Goal: Download file/media

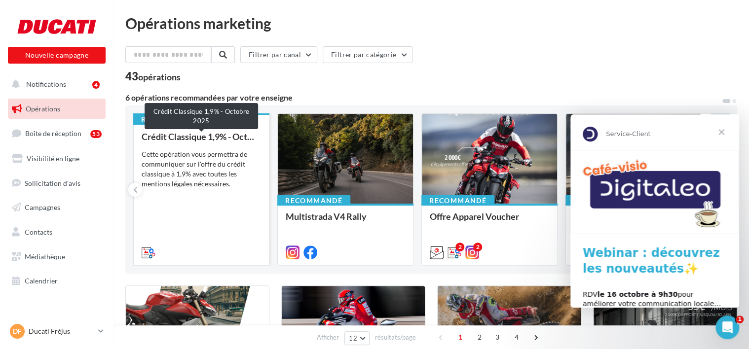
click at [236, 139] on div "Crédit Classique 1,9% - Octobre 2025" at bounding box center [201, 137] width 119 height 10
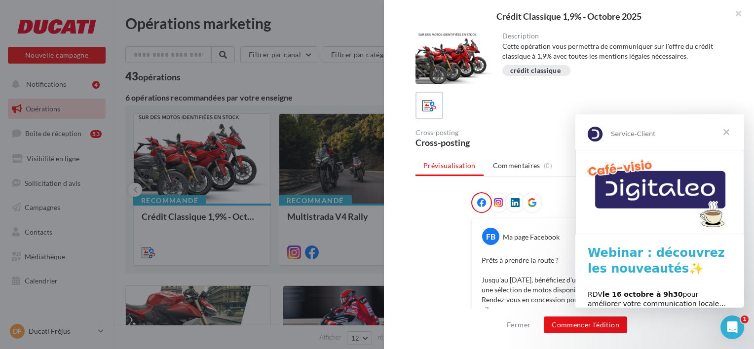
click at [722, 135] on span "Fermer" at bounding box center [726, 132] width 36 height 36
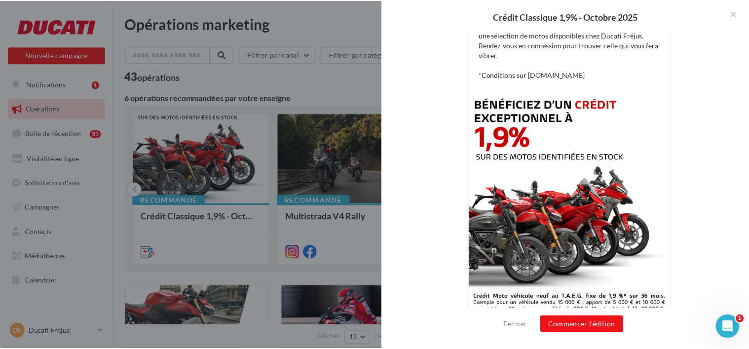
scroll to position [97, 0]
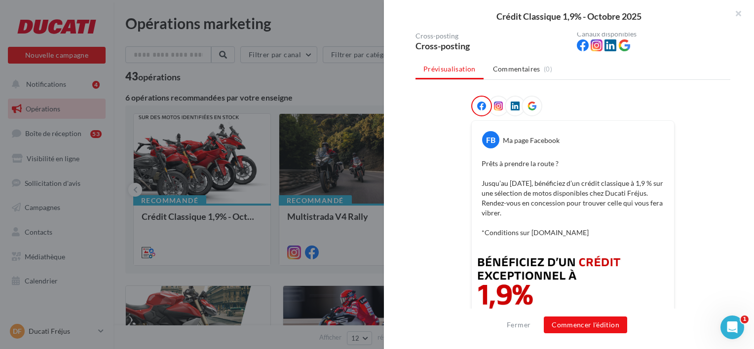
click at [274, 171] on div at bounding box center [377, 174] width 754 height 349
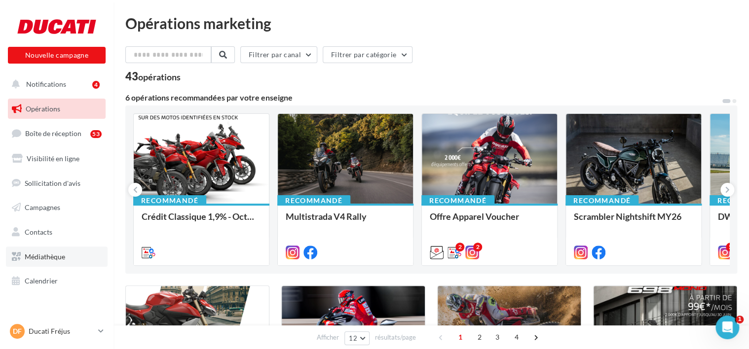
click at [87, 257] on link "Médiathèque" at bounding box center [57, 257] width 102 height 21
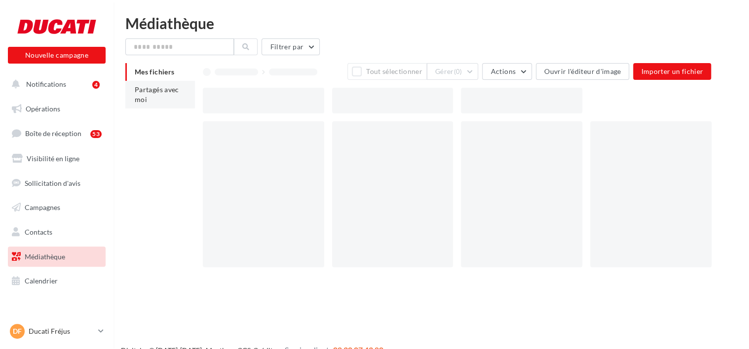
click at [166, 94] on li "Partagés avec moi" at bounding box center [160, 95] width 70 height 28
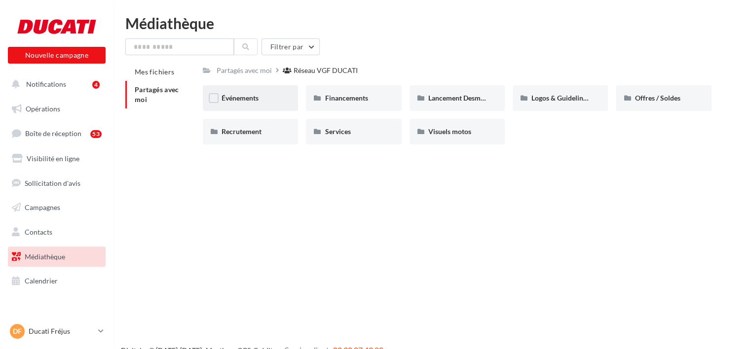
click at [270, 101] on div "Événements" at bounding box center [250, 98] width 58 height 10
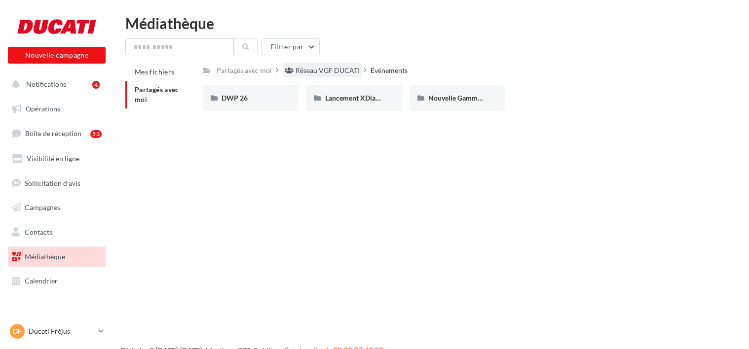
click at [351, 70] on div "Réseau VGF DUCATI" at bounding box center [327, 71] width 64 height 10
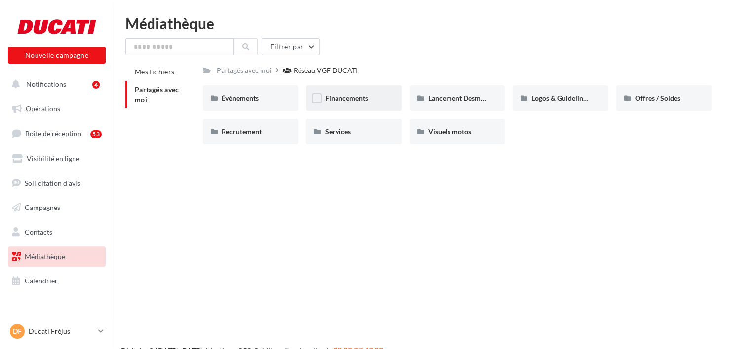
click at [335, 109] on div "Financements" at bounding box center [353, 98] width 95 height 26
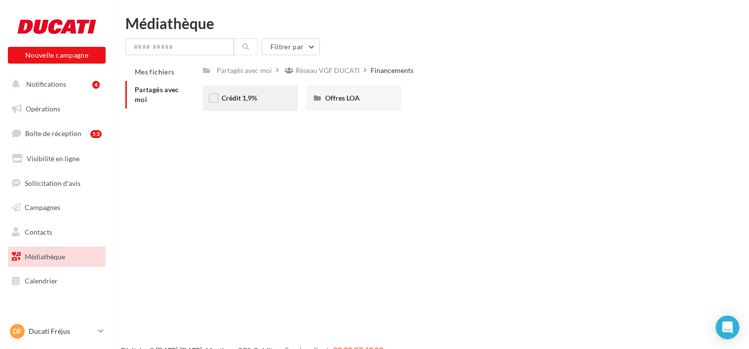
click at [277, 91] on div "Crédit 1,9%" at bounding box center [250, 98] width 95 height 26
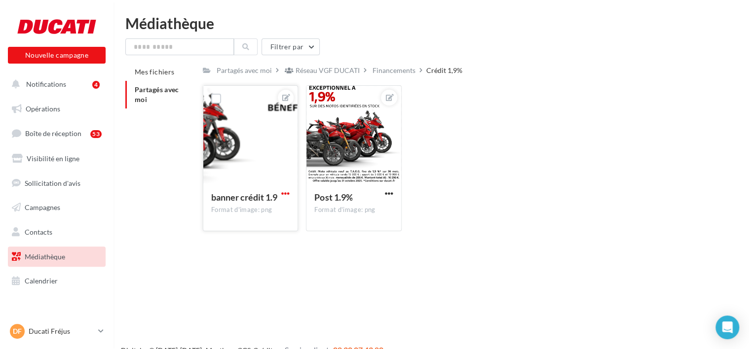
click at [288, 196] on span "button" at bounding box center [285, 193] width 8 height 8
click at [271, 227] on button "Télécharger" at bounding box center [239, 239] width 104 height 26
click at [391, 193] on span "button" at bounding box center [389, 193] width 8 height 8
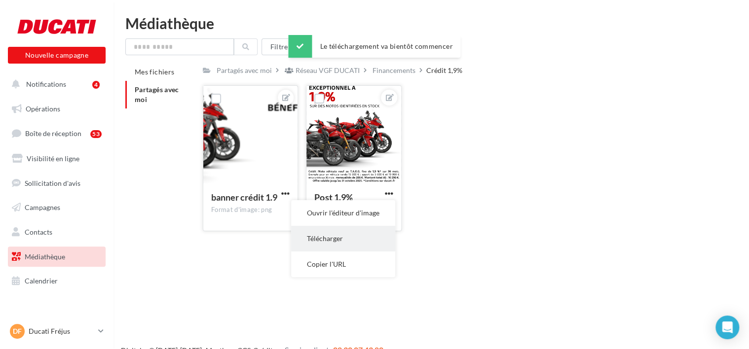
click at [345, 242] on button "Télécharger" at bounding box center [343, 239] width 104 height 26
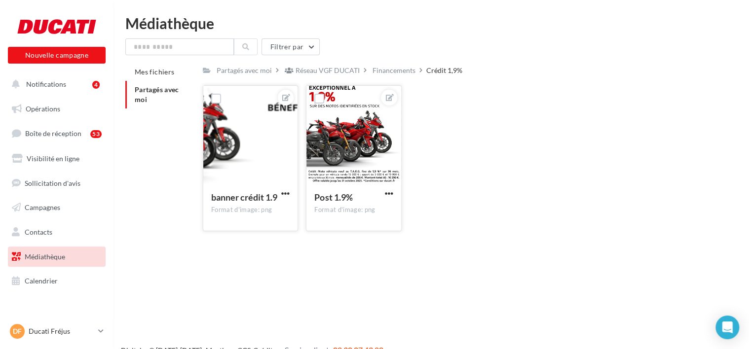
drag, startPoint x: 470, startPoint y: 158, endPoint x: 464, endPoint y: 154, distance: 7.1
click at [470, 158] on div "banner crédit 1.9 Format d'image: png banner crédit 1.9 Post 1.9% Format d'imag…" at bounding box center [461, 162] width 516 height 154
click at [91, 79] on button "Notifications 4" at bounding box center [55, 84] width 98 height 21
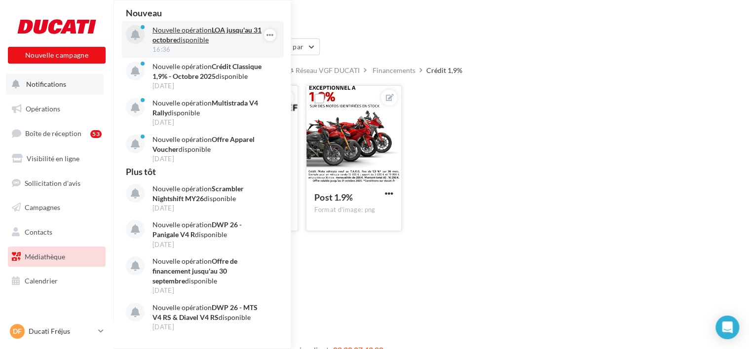
click at [240, 46] on div "16:36" at bounding box center [209, 49] width 114 height 9
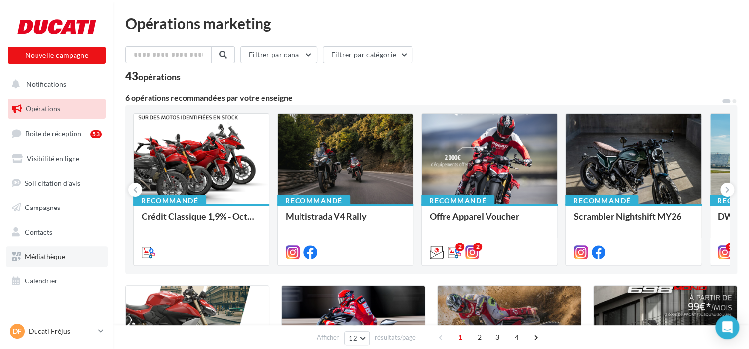
click at [77, 248] on link "Médiathèque" at bounding box center [57, 257] width 102 height 21
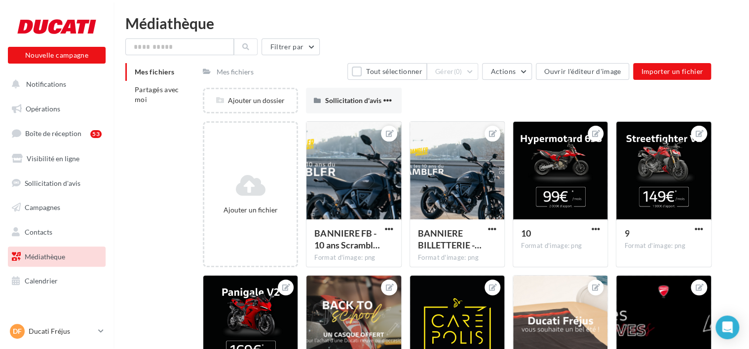
click at [172, 111] on div "Mes fichiers Partagés avec moi" at bounding box center [163, 89] width 77 height 53
click at [169, 101] on li "Partagés avec moi" at bounding box center [160, 95] width 70 height 28
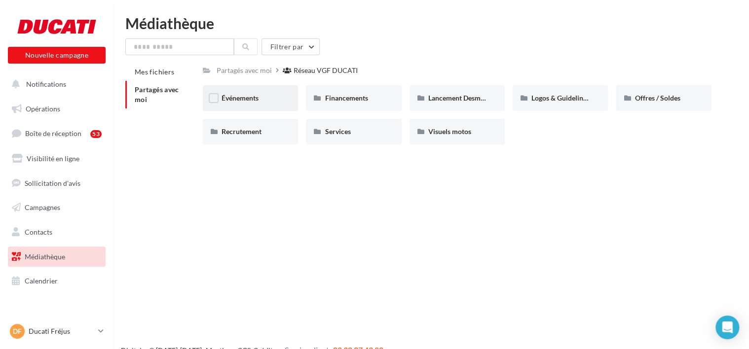
click at [273, 107] on div "Événements" at bounding box center [250, 98] width 95 height 26
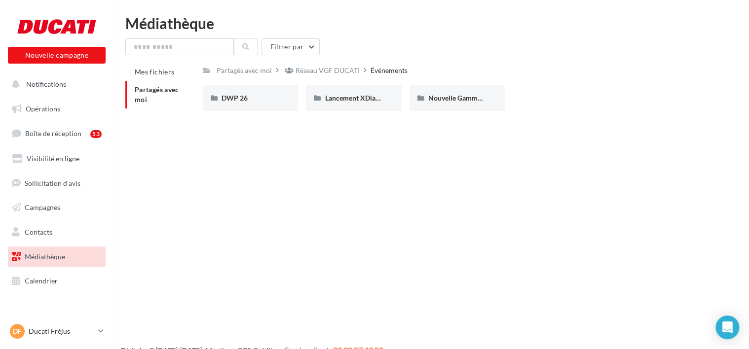
click at [343, 73] on div "Réseau VGF DUCATI" at bounding box center [327, 71] width 64 height 10
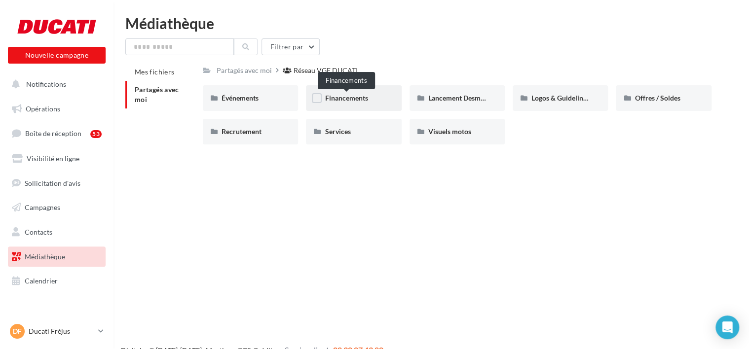
click at [363, 95] on span "Financements" at bounding box center [346, 98] width 43 height 8
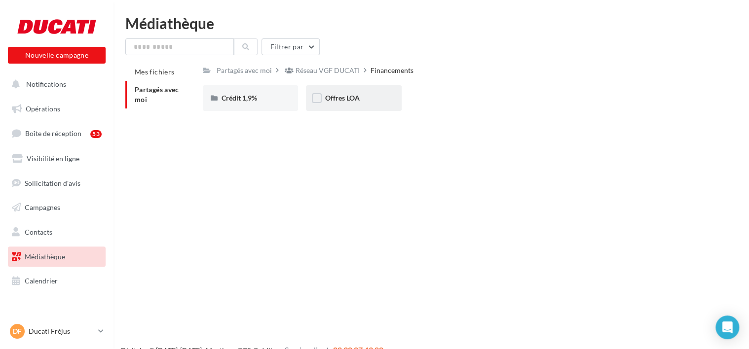
click at [355, 95] on span "Offres LOA" at bounding box center [342, 98] width 35 height 8
click at [361, 90] on div "Octobre 2025" at bounding box center [353, 98] width 95 height 26
click at [240, 108] on div "Post" at bounding box center [250, 98] width 95 height 26
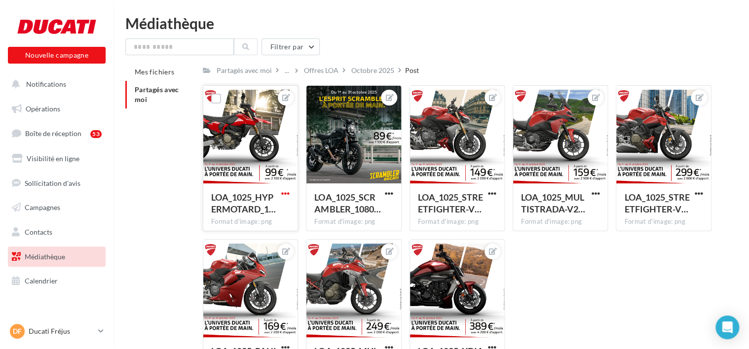
click at [282, 198] on span "button" at bounding box center [285, 193] width 8 height 8
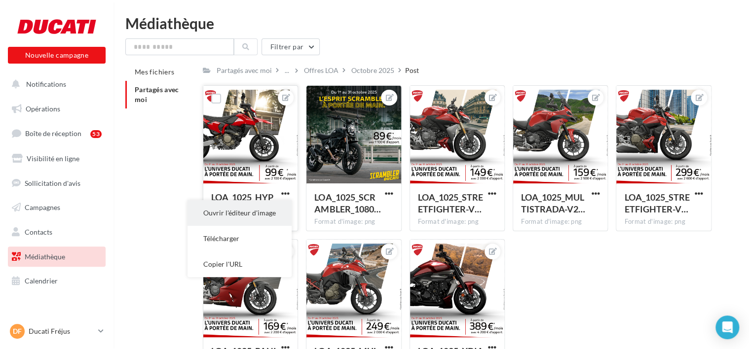
click at [268, 217] on button "Ouvrir l'éditeur d'image" at bounding box center [239, 213] width 104 height 26
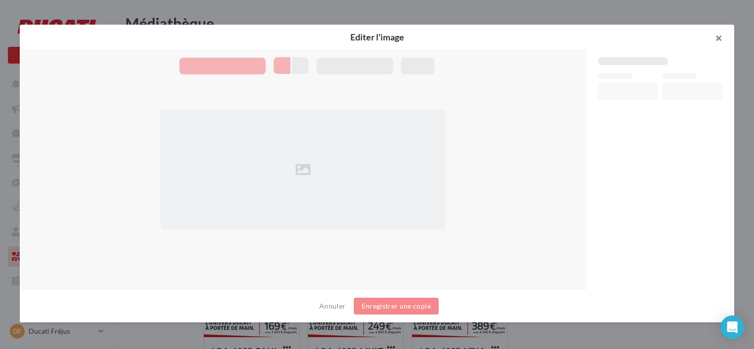
click at [717, 37] on button "button" at bounding box center [714, 40] width 39 height 30
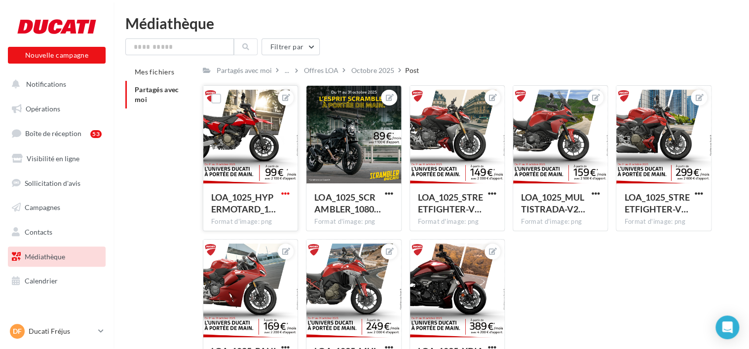
click at [286, 194] on span "button" at bounding box center [285, 193] width 8 height 8
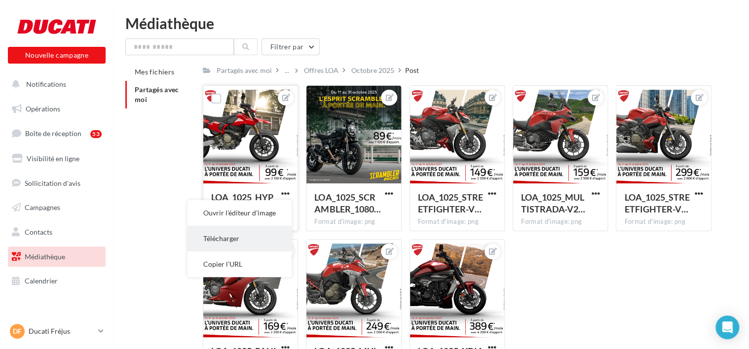
click at [272, 235] on button "Télécharger" at bounding box center [239, 239] width 104 height 26
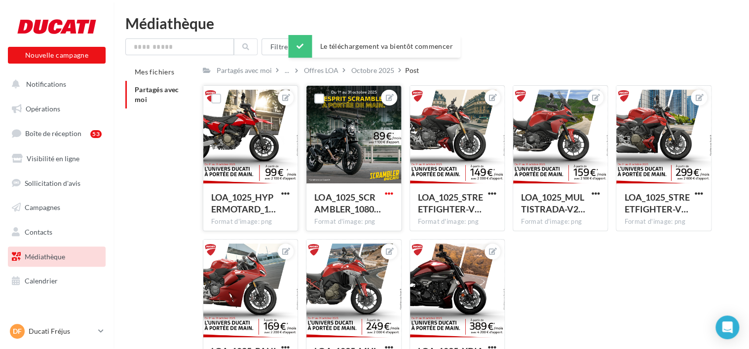
click at [390, 192] on span "button" at bounding box center [389, 193] width 8 height 8
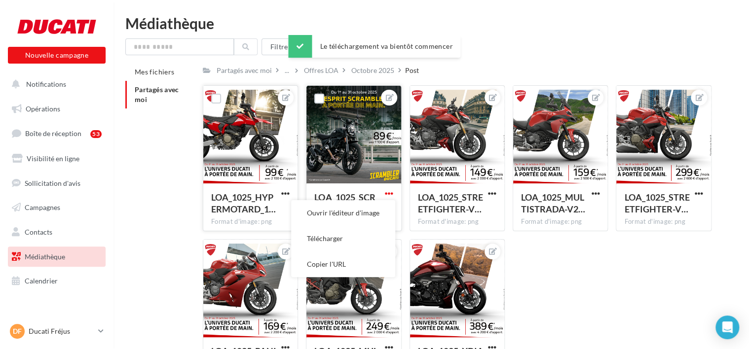
click at [385, 238] on button "Télécharger" at bounding box center [343, 239] width 104 height 26
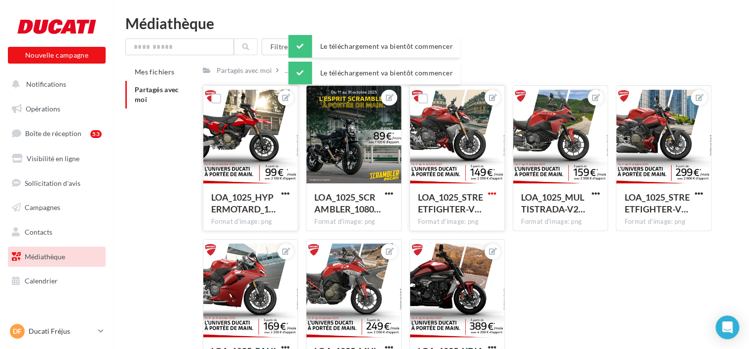
click at [493, 195] on span "button" at bounding box center [492, 193] width 8 height 8
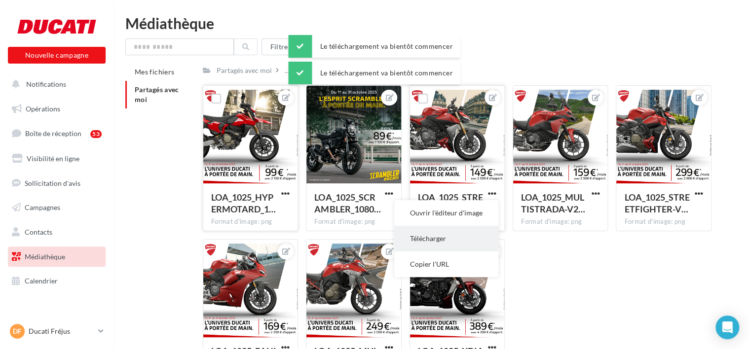
click at [457, 248] on button "Télécharger" at bounding box center [446, 239] width 104 height 26
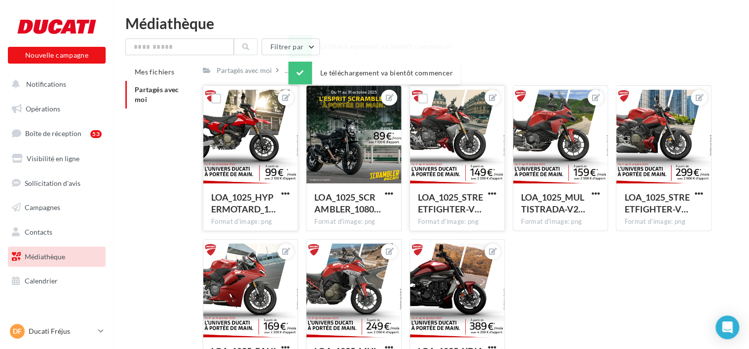
click at [529, 267] on div "LOA_1025_HYPERMOTARD_1… Format d'image: png LOA_1025_HYPERMOTARD_1080x1080 LOA_…" at bounding box center [461, 239] width 516 height 308
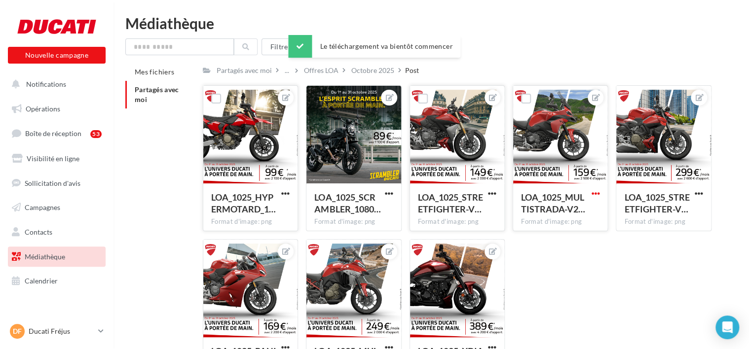
click at [593, 194] on span "button" at bounding box center [595, 193] width 8 height 8
click at [571, 234] on button "Télécharger" at bounding box center [549, 239] width 104 height 26
click at [722, 187] on div "Mes fichiers Partagés avec moi Partagés avec moi ... Offres LOA Octobre 2025 Po…" at bounding box center [435, 228] width 620 height 330
click at [697, 195] on span "button" at bounding box center [699, 193] width 8 height 8
click at [657, 233] on button "Télécharger" at bounding box center [653, 239] width 104 height 26
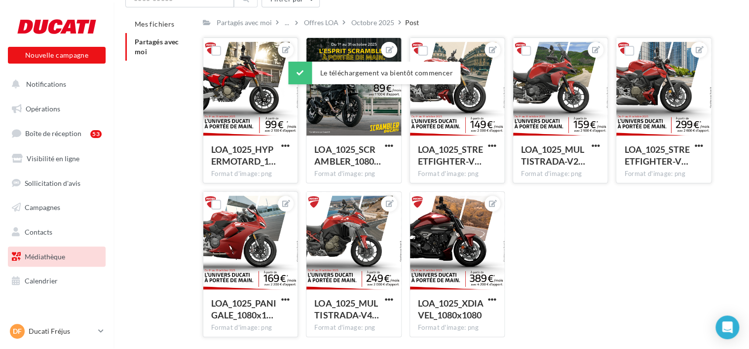
scroll to position [86, 0]
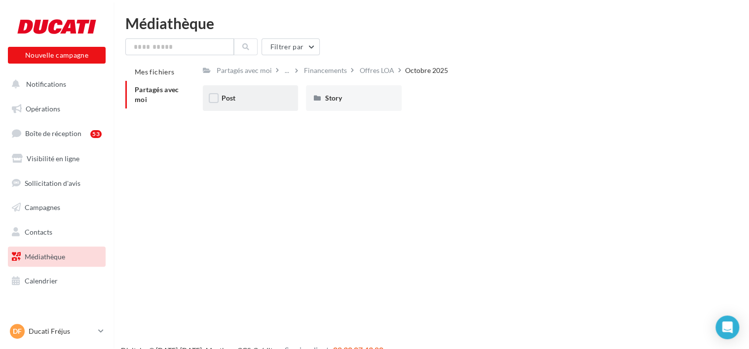
click at [291, 93] on div "Post" at bounding box center [250, 98] width 95 height 26
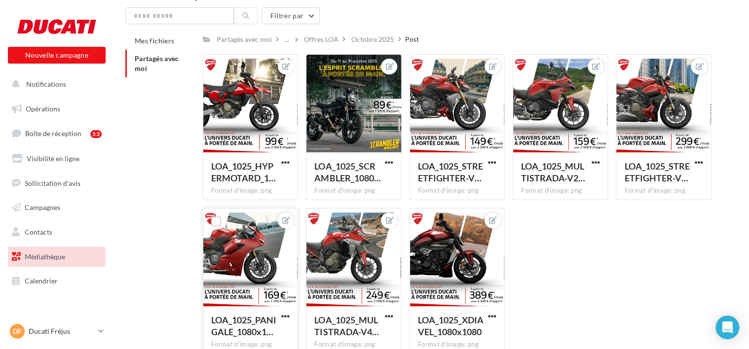
scroll to position [86, 0]
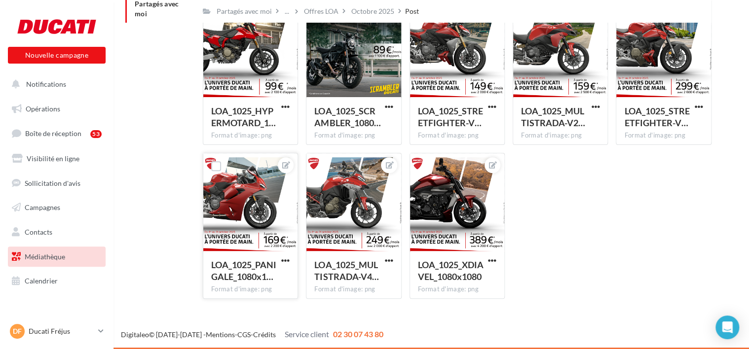
click at [289, 255] on div "LOA_1025_PANIGALE_1080x1… Format d'image: png" at bounding box center [250, 274] width 94 height 46
click at [288, 259] on span "button" at bounding box center [285, 261] width 8 height 8
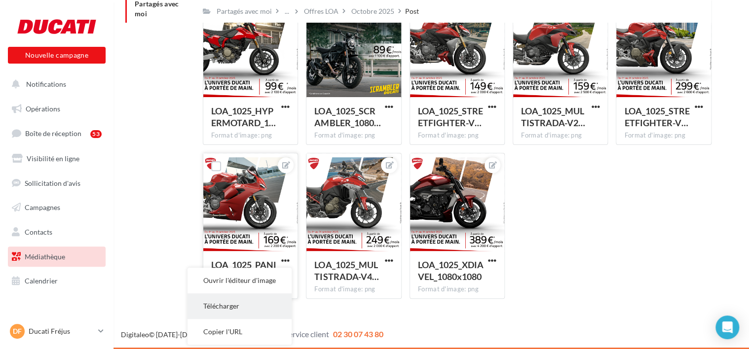
click at [253, 302] on button "Télécharger" at bounding box center [239, 307] width 104 height 26
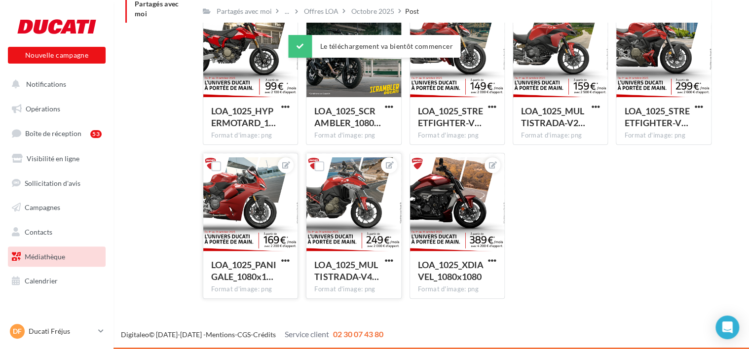
click at [394, 258] on button "button" at bounding box center [389, 262] width 12 height 10
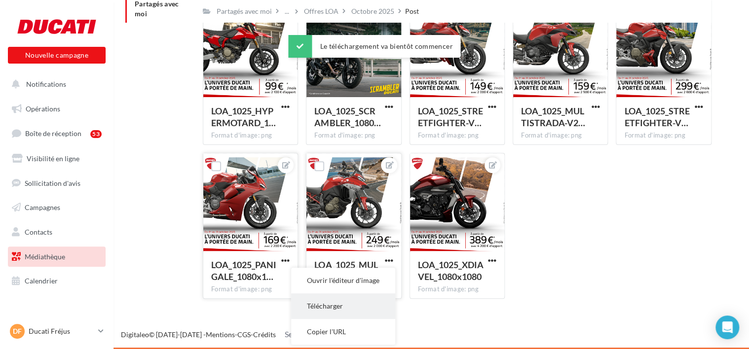
click at [364, 303] on button "Télécharger" at bounding box center [343, 307] width 104 height 26
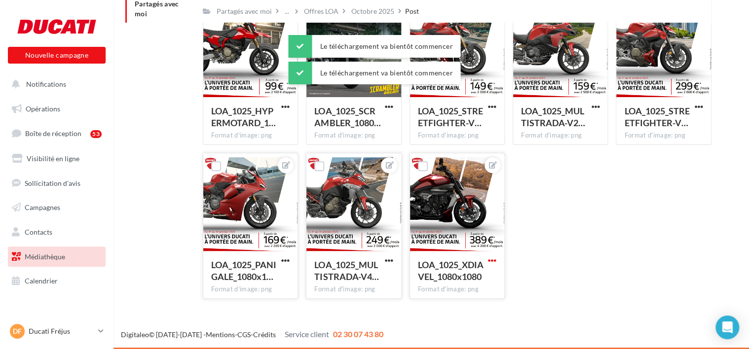
click at [495, 260] on span "button" at bounding box center [492, 261] width 8 height 8
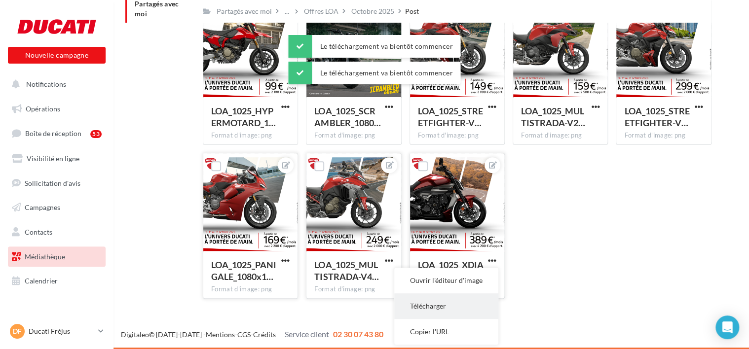
click at [464, 296] on button "Télécharger" at bounding box center [446, 307] width 104 height 26
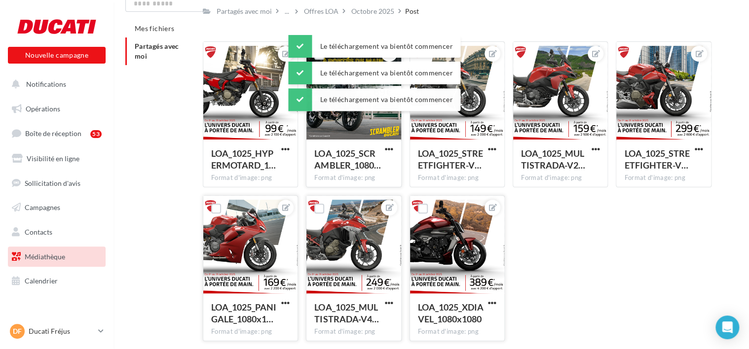
scroll to position [0, 0]
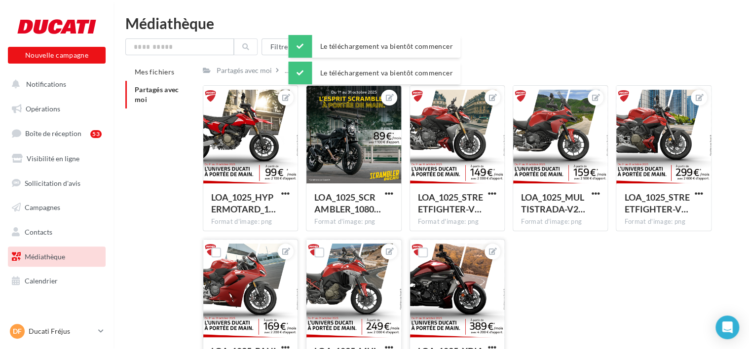
click at [361, 32] on div "Médiathèque Filtrer par Mes fichiers Partagés avec moi Partagés avec moi ... Of…" at bounding box center [430, 204] width 635 height 377
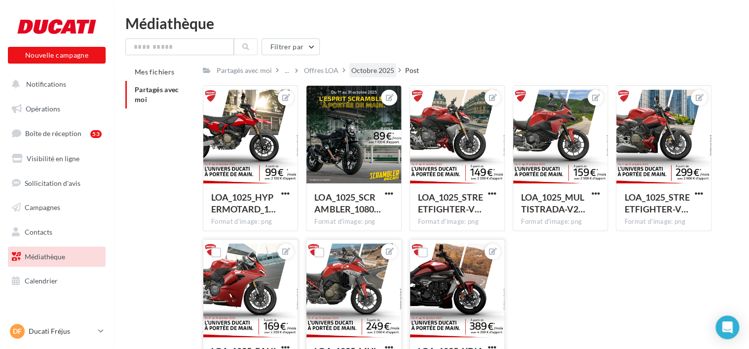
click at [375, 72] on div "Octobre 2025" at bounding box center [372, 71] width 43 height 10
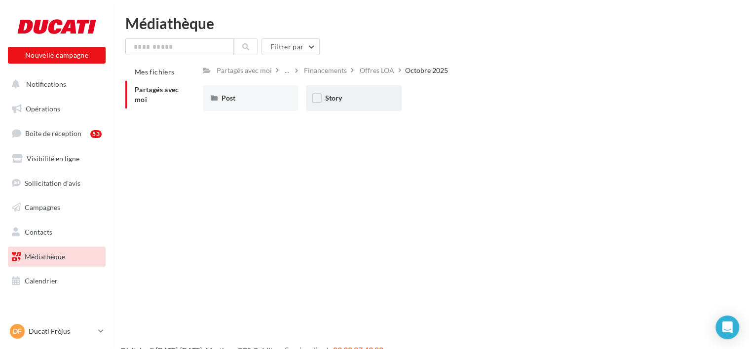
click at [340, 107] on div "Story" at bounding box center [353, 98] width 95 height 26
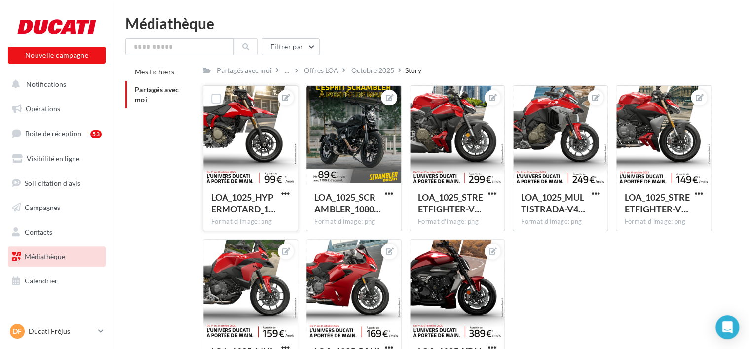
click at [284, 199] on button "button" at bounding box center [285, 194] width 12 height 10
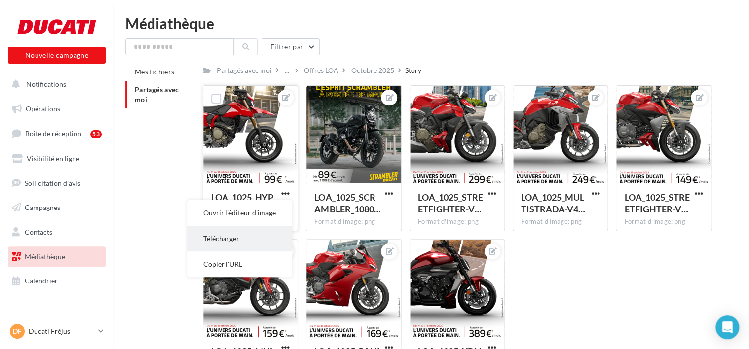
click at [262, 236] on button "Télécharger" at bounding box center [239, 239] width 104 height 26
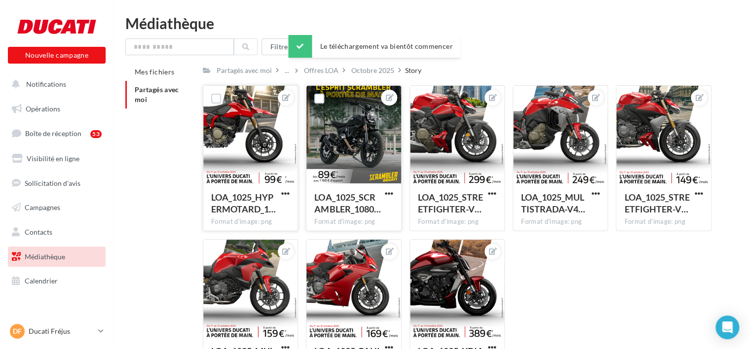
click at [393, 194] on button "button" at bounding box center [389, 194] width 12 height 10
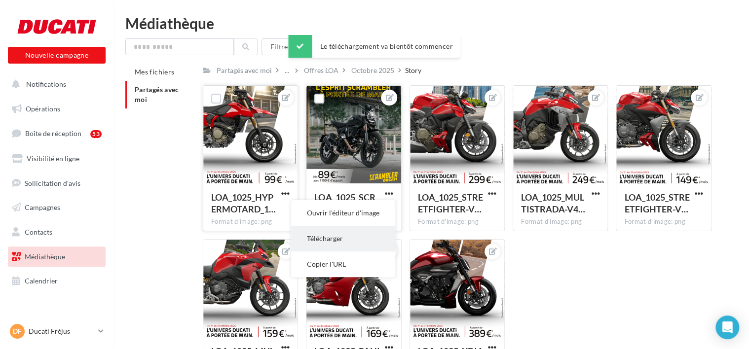
click at [387, 243] on button "Télécharger" at bounding box center [343, 239] width 104 height 26
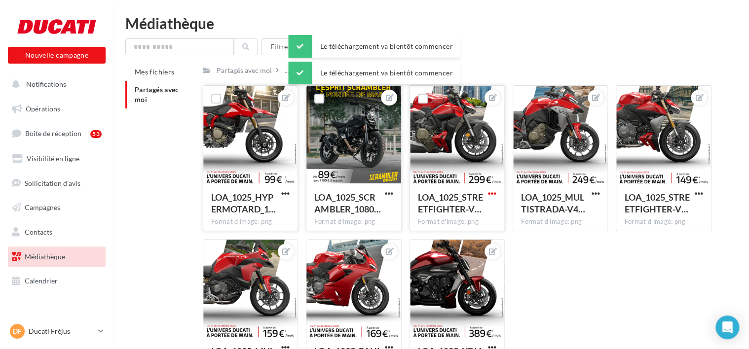
click at [493, 194] on span "button" at bounding box center [492, 193] width 8 height 8
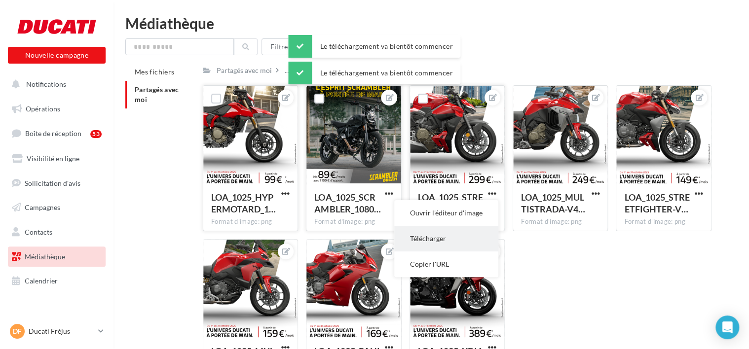
click at [480, 241] on button "Télécharger" at bounding box center [446, 239] width 104 height 26
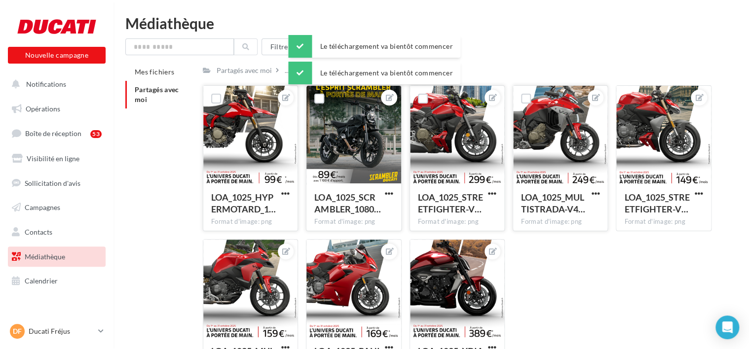
click at [589, 196] on button "button" at bounding box center [595, 194] width 12 height 10
click at [564, 241] on button "Télécharger" at bounding box center [549, 239] width 104 height 26
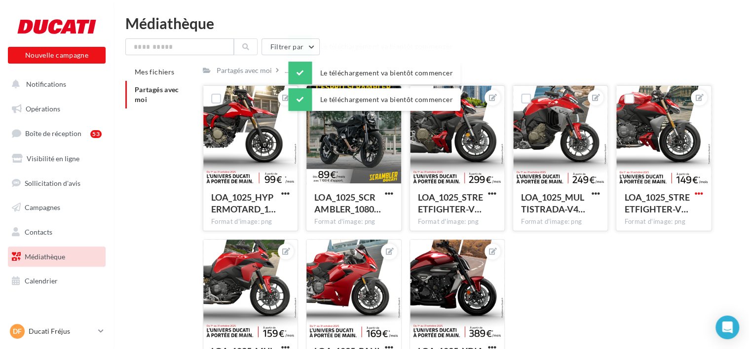
click at [698, 196] on span "button" at bounding box center [699, 193] width 8 height 8
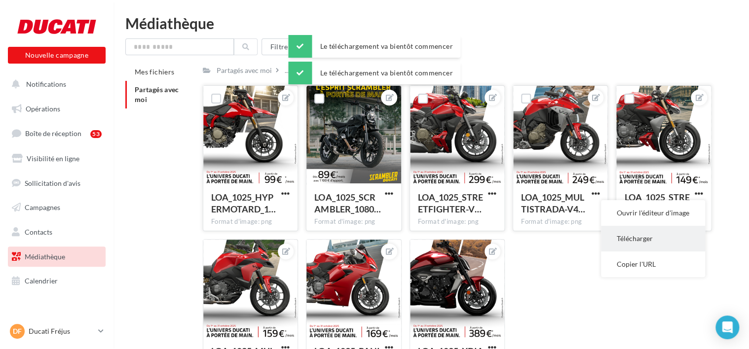
click at [629, 240] on button "Télécharger" at bounding box center [653, 239] width 104 height 26
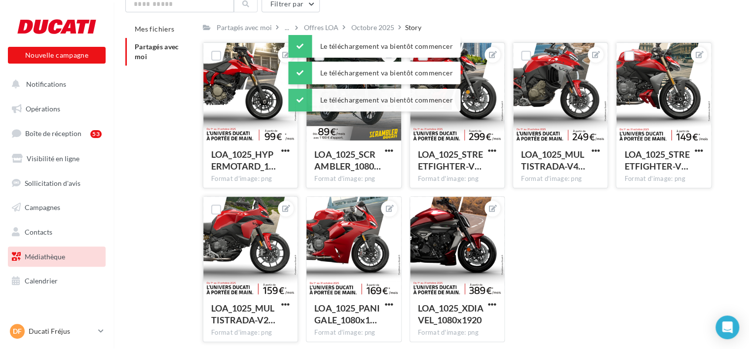
scroll to position [86, 0]
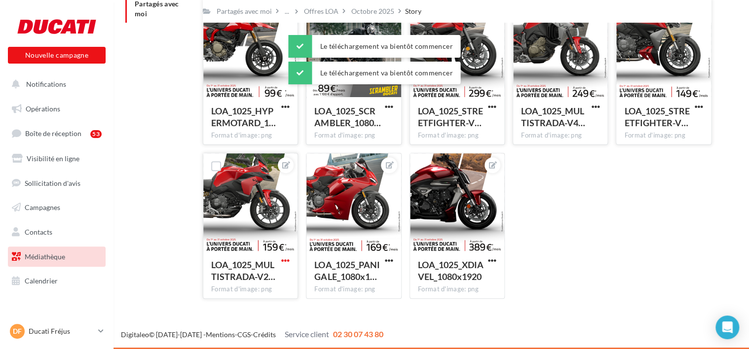
click at [289, 260] on span "button" at bounding box center [285, 261] width 8 height 8
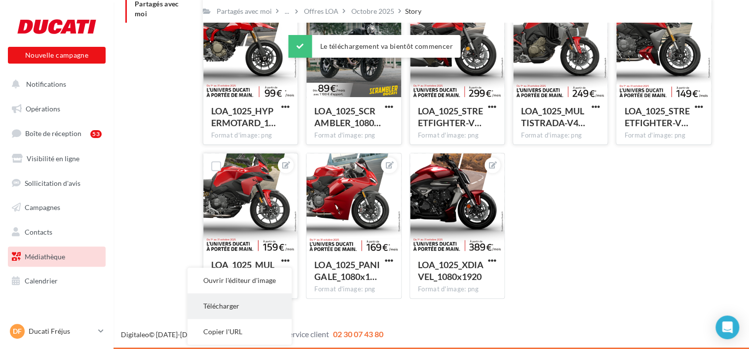
click at [259, 302] on button "Télécharger" at bounding box center [239, 307] width 104 height 26
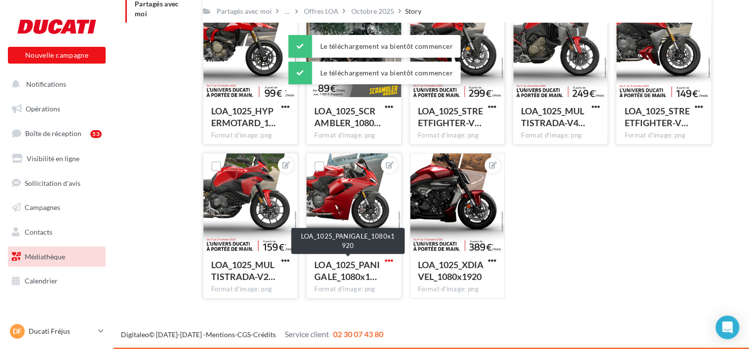
click at [386, 259] on span "button" at bounding box center [389, 261] width 8 height 8
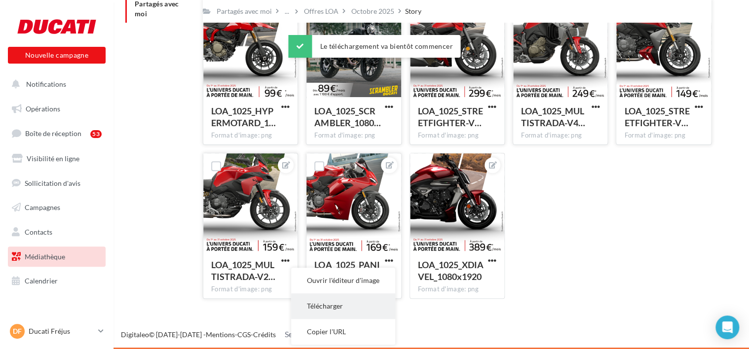
click at [368, 300] on button "Télécharger" at bounding box center [343, 307] width 104 height 26
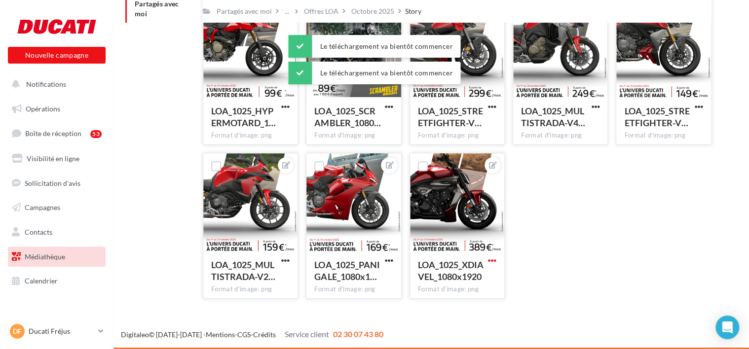
drag, startPoint x: 490, startPoint y: 260, endPoint x: 487, endPoint y: 265, distance: 5.3
click at [490, 260] on span "button" at bounding box center [492, 261] width 8 height 8
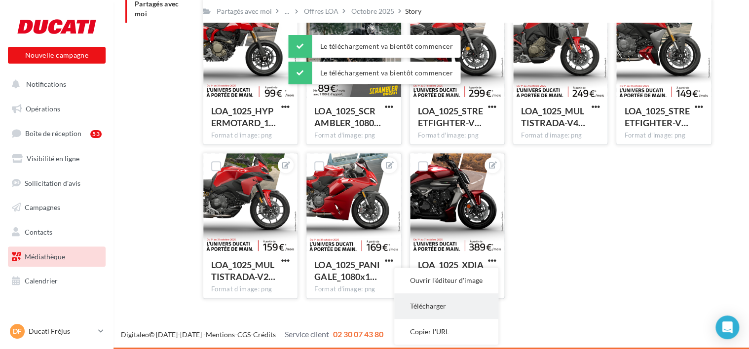
click at [462, 302] on button "Télécharger" at bounding box center [446, 307] width 104 height 26
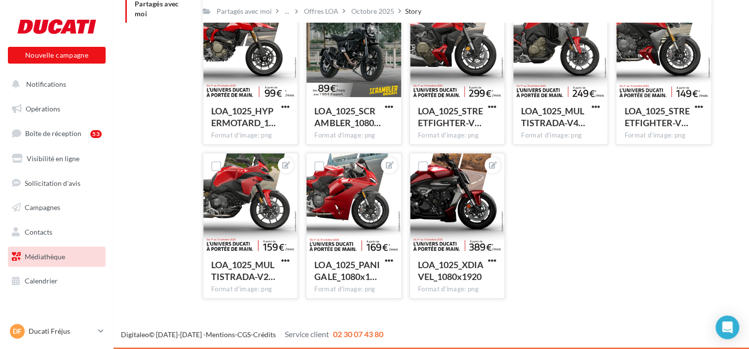
click at [184, 129] on div "Mes fichiers Partagés avec moi Partagés avec moi ... Offres LOA Octobre 2025 St…" at bounding box center [435, 142] width 620 height 330
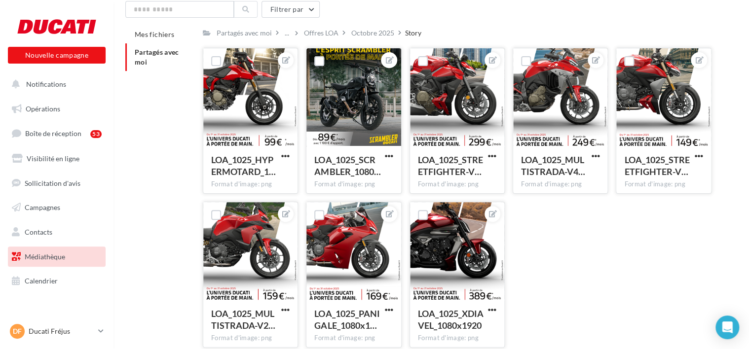
scroll to position [0, 0]
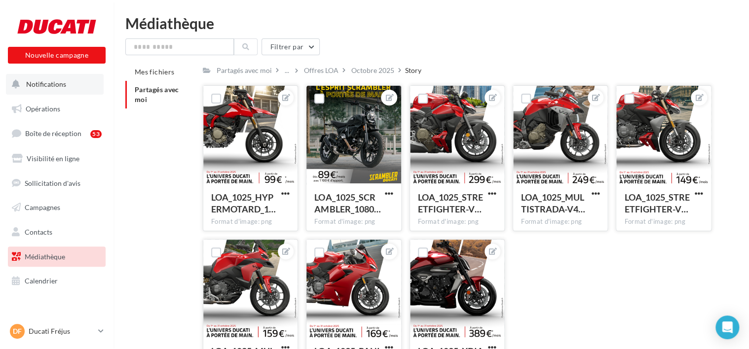
click at [54, 88] on span "Notifications" at bounding box center [46, 84] width 40 height 8
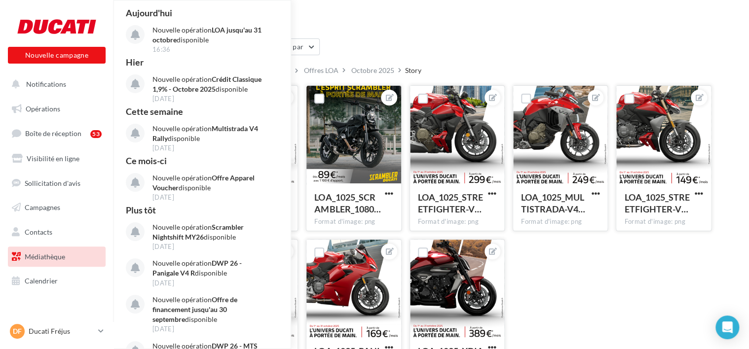
click at [505, 51] on div "Filtrer par" at bounding box center [431, 46] width 612 height 17
